Goal: Information Seeking & Learning: Understand process/instructions

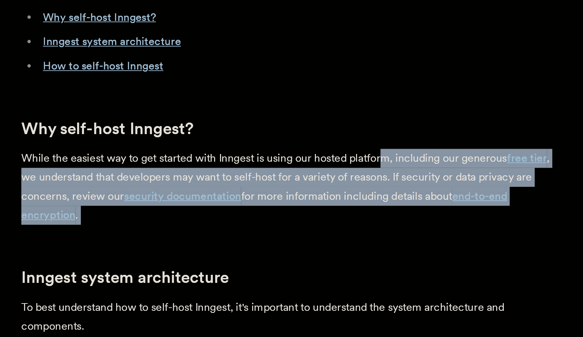
drag, startPoint x: 283, startPoint y: 160, endPoint x: 282, endPoint y: 197, distance: 36.7
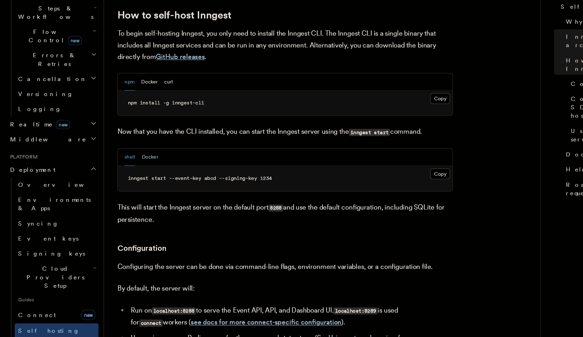
scroll to position [668, 0]
click at [129, 180] on button "Docker" at bounding box center [125, 187] width 14 height 14
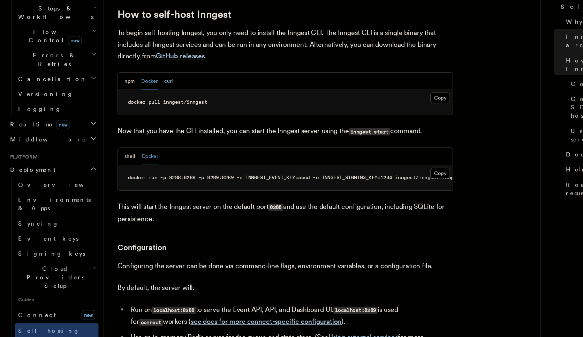
click at [143, 117] on button "curl" at bounding box center [140, 124] width 7 height 14
click at [122, 117] on button "Docker" at bounding box center [125, 124] width 14 height 14
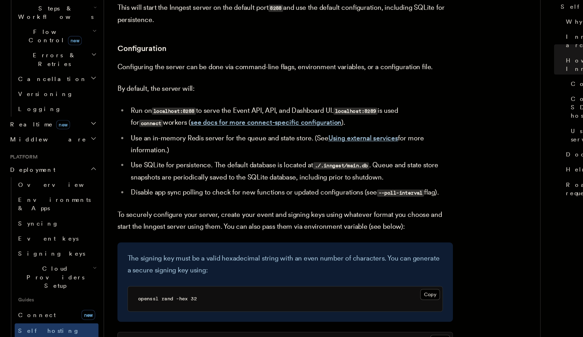
scroll to position [835, 0]
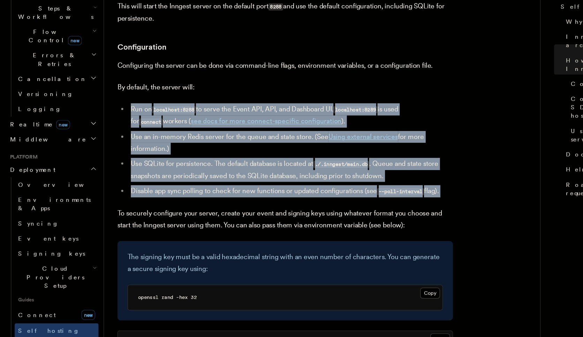
drag, startPoint x: 183, startPoint y: 115, endPoint x: 187, endPoint y: 216, distance: 100.9
click at [187, 229] on p "To securely configure your server, create your event and signing keys using wha…" at bounding box center [237, 239] width 279 height 20
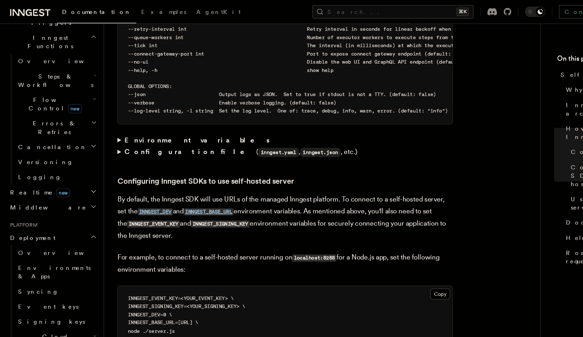
scroll to position [1398, 0]
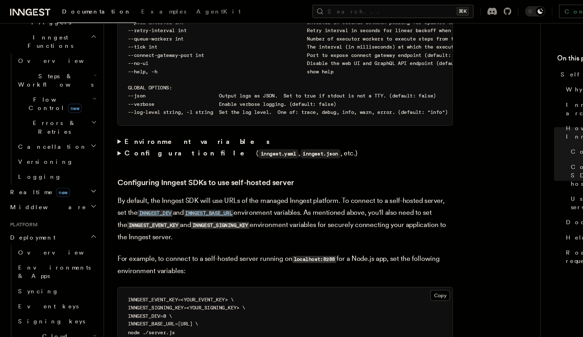
click at [104, 124] on strong "Configuration file" at bounding box center [159, 127] width 110 height 7
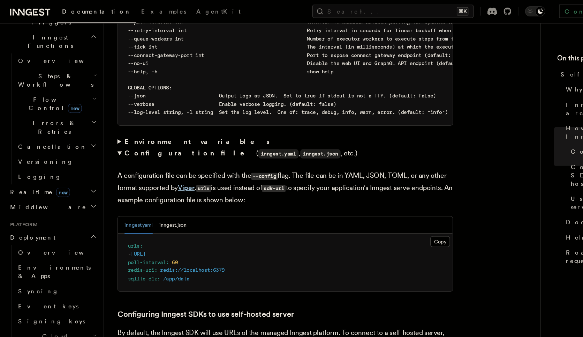
click at [99, 113] on summary "Environment variables" at bounding box center [237, 118] width 279 height 10
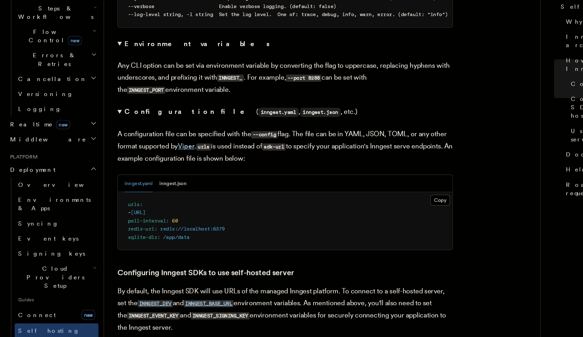
scroll to position [1771, 0]
